Goal: Task Accomplishment & Management: Manage account settings

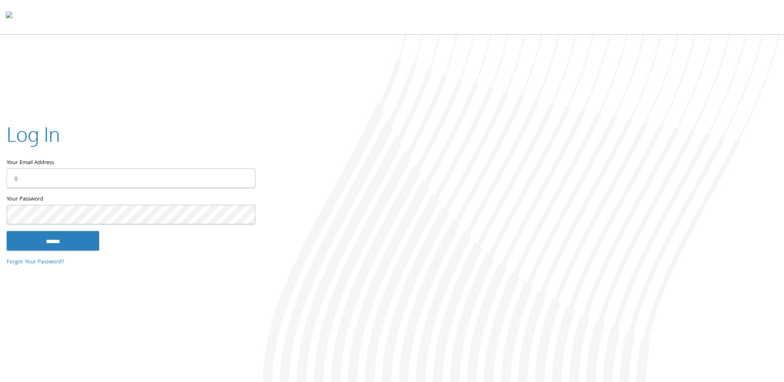
type input "**********"
click at [7, 231] on input "******" at bounding box center [53, 241] width 93 height 20
